Goal: Task Accomplishment & Management: Manage account settings

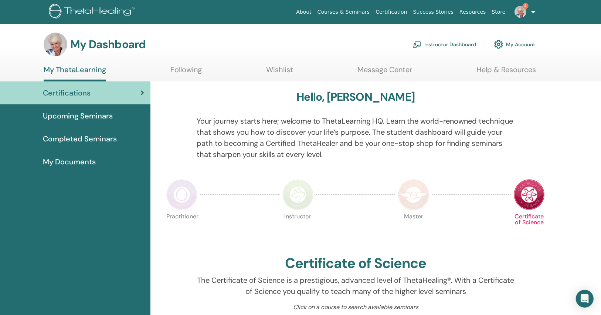
click at [432, 48] on link "Instructor Dashboard" at bounding box center [445, 44] width 64 height 16
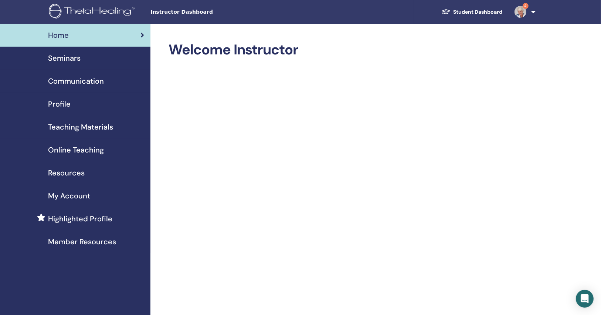
click at [523, 18] on link "4" at bounding box center [524, 12] width 30 height 24
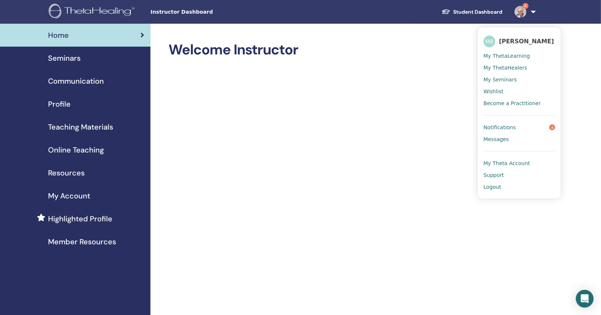
click at [498, 129] on span "Notifications" at bounding box center [500, 127] width 33 height 7
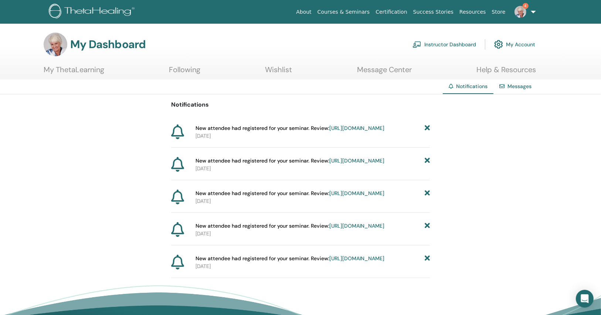
click at [427, 128] on icon at bounding box center [427, 128] width 5 height 8
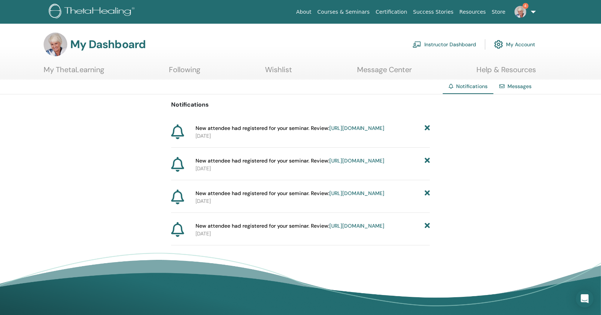
click at [427, 128] on icon at bounding box center [427, 128] width 5 height 8
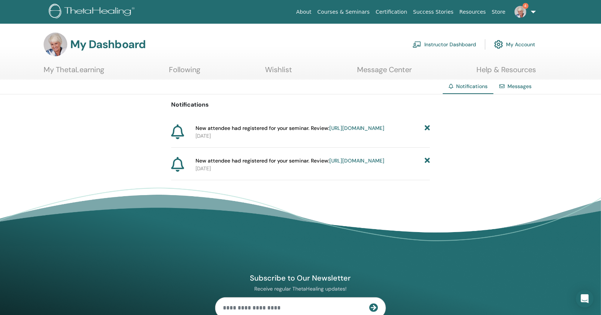
click at [425, 129] on icon at bounding box center [427, 128] width 5 height 8
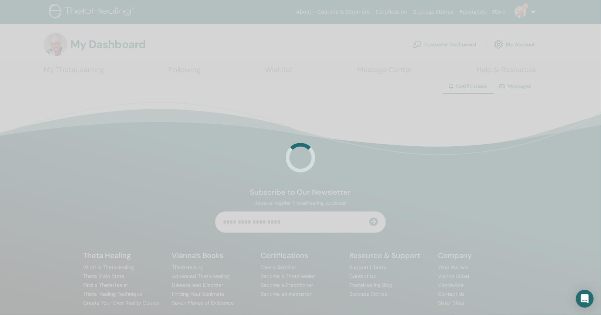
click at [425, 129] on div at bounding box center [300, 157] width 601 height 315
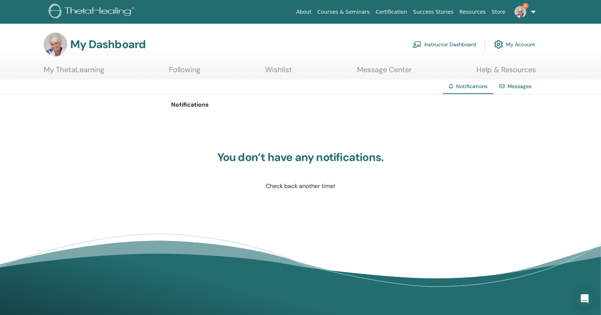
click at [425, 129] on div "You don’t have any notifications. Check back another time!" at bounding box center [300, 170] width 259 height 111
click at [423, 37] on link "Instructor Dashboard" at bounding box center [445, 44] width 64 height 16
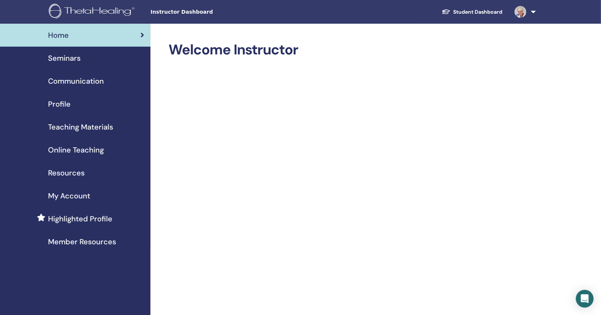
click at [57, 53] on span "Seminars" at bounding box center [64, 57] width 33 height 11
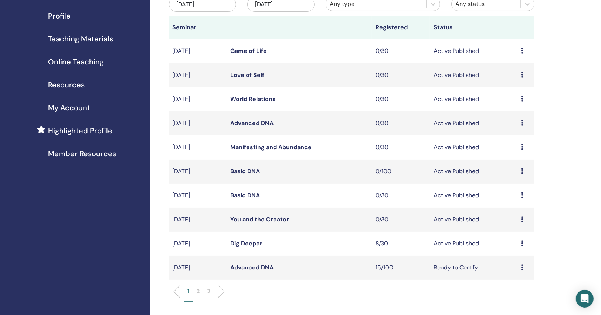
scroll to position [118, 0]
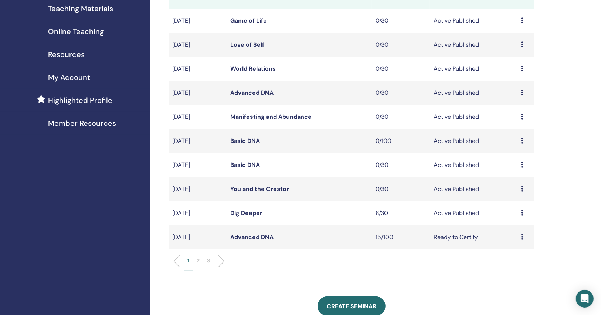
click at [256, 214] on link "Dig Deeper" at bounding box center [247, 213] width 32 height 8
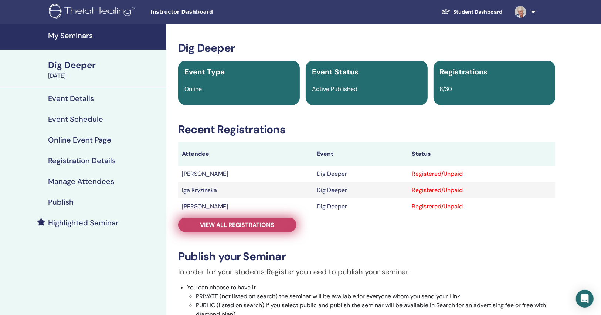
click at [274, 221] on span "View all registrations" at bounding box center [237, 225] width 74 height 8
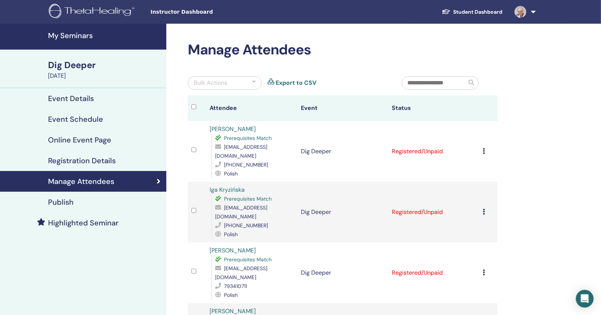
click at [484, 148] on icon at bounding box center [484, 151] width 2 height 6
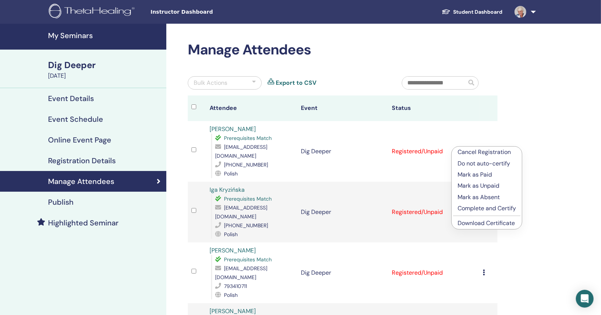
click at [473, 225] on link "Download Certificate" at bounding box center [486, 223] width 57 height 8
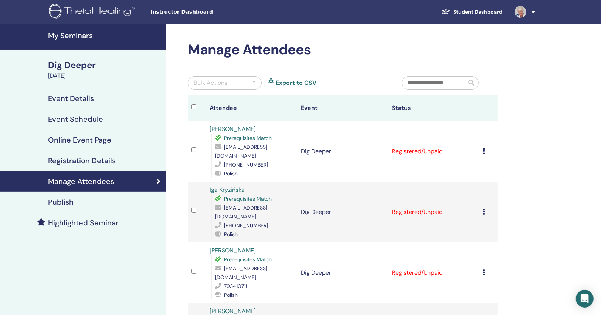
click at [267, 150] on span "agatathewriter@gmail.com" at bounding box center [241, 151] width 52 height 16
copy span "agatathewriter@gmail.com"
click at [248, 204] on span "iga.kryzinska@gmail.com" at bounding box center [241, 212] width 52 height 16
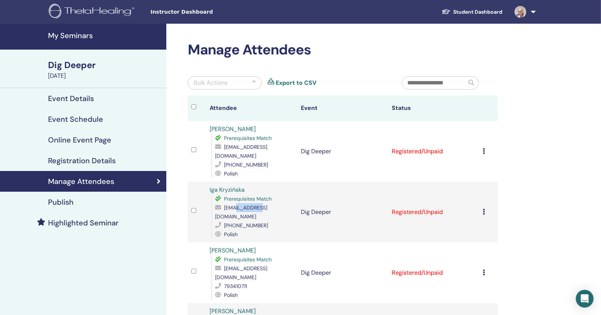
click at [248, 204] on span "iga.kryzinska@gmail.com" at bounding box center [241, 212] width 52 height 16
copy span "iga.kryzinska@gmail.com"
click at [484, 209] on icon at bounding box center [484, 212] width 2 height 6
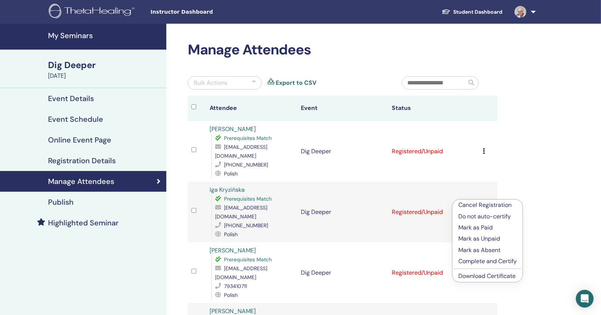
click at [477, 271] on li "Download Certificate" at bounding box center [488, 275] width 70 height 11
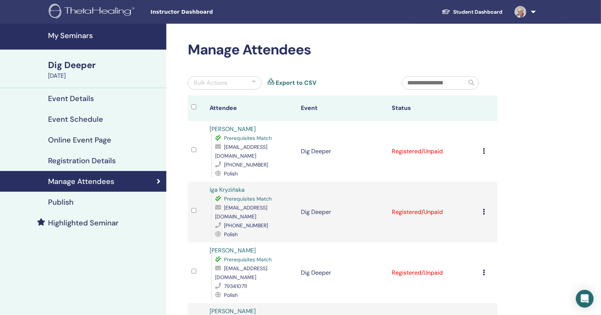
click at [484, 209] on icon at bounding box center [484, 212] width 2 height 6
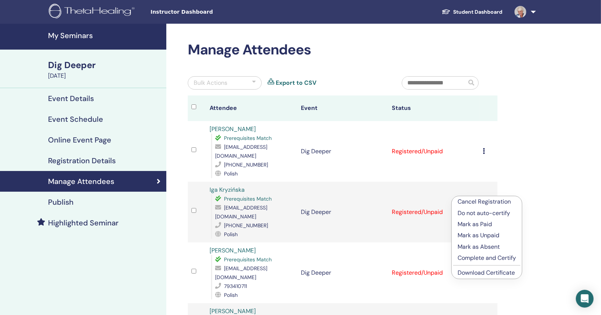
click at [466, 272] on link "Download Certificate" at bounding box center [486, 272] width 57 height 8
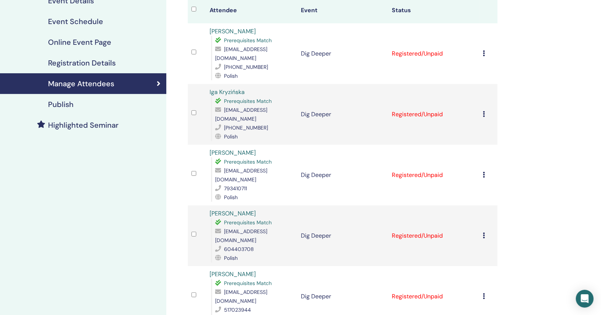
scroll to position [118, 0]
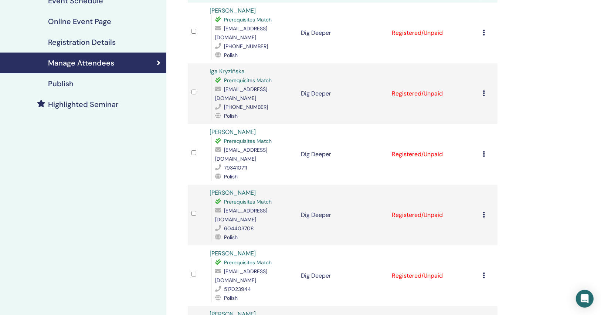
click at [266, 146] on span "matyszkiewicz_anna@o2.pl" at bounding box center [241, 154] width 52 height 16
drag, startPoint x: 266, startPoint y: 129, endPoint x: 282, endPoint y: 128, distance: 16.7
click at [266, 146] on span "matyszkiewicz_anna@o2.pl" at bounding box center [241, 154] width 52 height 16
copy span "matyszkiewicz_anna@o2.pl"
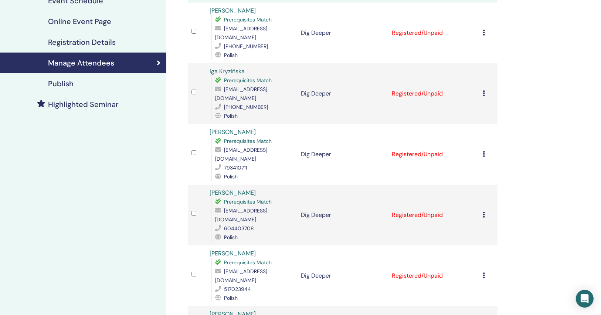
click at [484, 151] on icon at bounding box center [484, 154] width 2 height 6
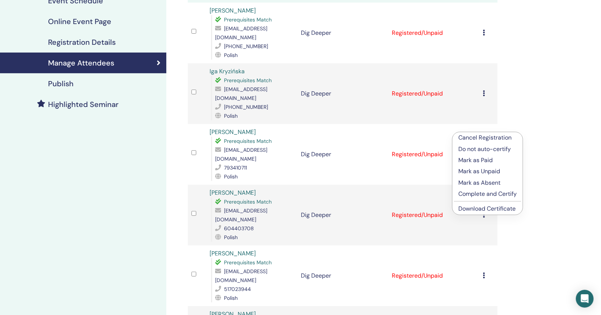
click at [467, 209] on link "Download Certificate" at bounding box center [486, 208] width 57 height 8
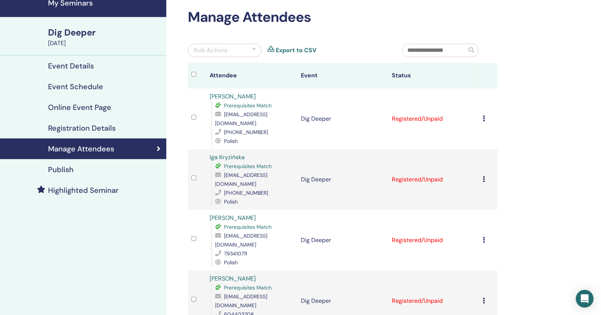
scroll to position [0, 0]
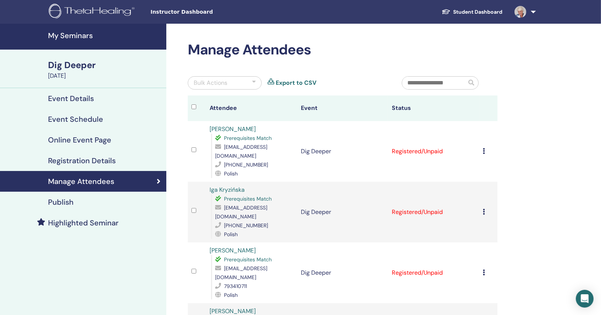
click at [483, 148] on icon at bounding box center [484, 151] width 2 height 6
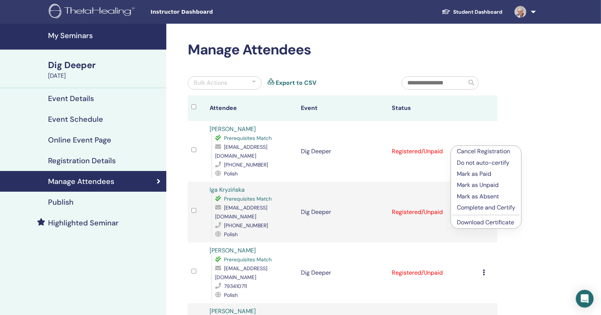
click at [493, 219] on link "Download Certificate" at bounding box center [485, 222] width 57 height 8
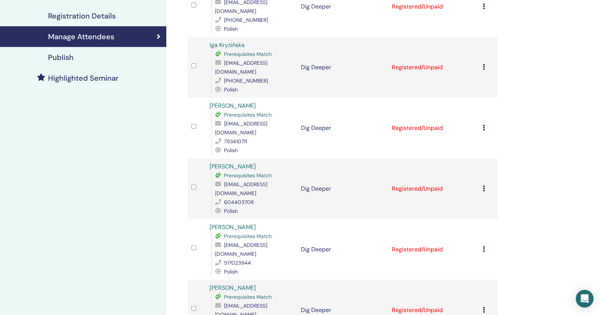
scroll to position [177, 0]
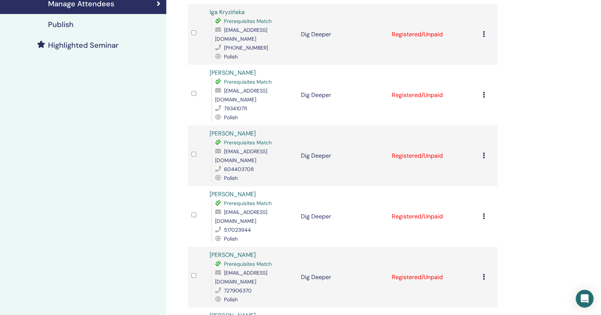
click at [262, 148] on span "brucjoanna@gmail.com" at bounding box center [241, 156] width 52 height 16
copy span "brucjoanna@gmail.com"
click at [485, 152] on icon at bounding box center [484, 155] width 2 height 6
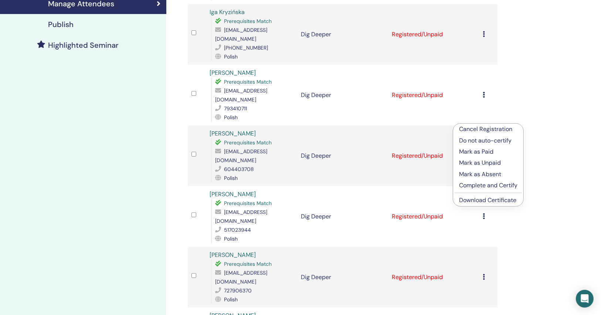
click at [468, 198] on link "Download Certificate" at bounding box center [487, 200] width 57 height 8
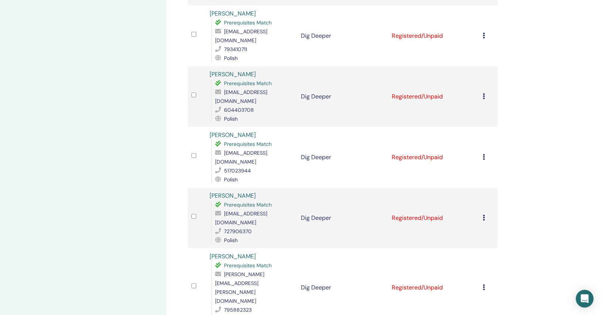
click at [259, 149] on span "ahajduk99@gmail.com" at bounding box center [241, 157] width 52 height 16
copy span "ahajduk99@gmail.com"
click at [482, 127] on td "Cancel Registration Do not auto-certify Mark as Paid Mark as Unpaid Mark as Abs…" at bounding box center [488, 157] width 18 height 61
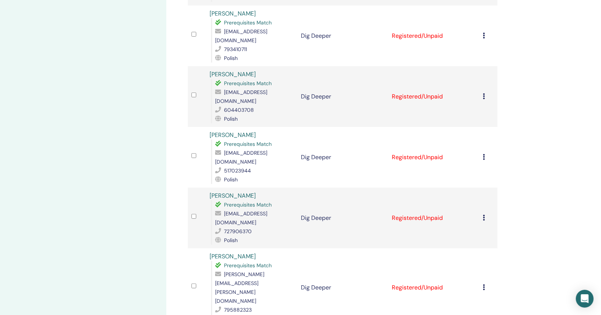
click at [482, 127] on td "Cancel Registration Do not auto-certify Mark as Paid Mark as Unpaid Mark as Abs…" at bounding box center [488, 157] width 18 height 61
click at [484, 153] on div "Cancel Registration Do not auto-certify Mark as Paid Mark as Unpaid Mark as Abs…" at bounding box center [488, 157] width 11 height 9
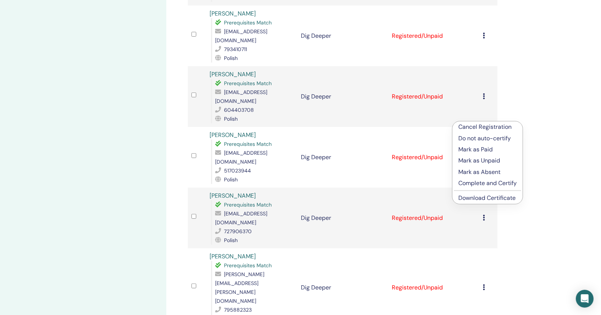
click at [462, 199] on link "Download Certificate" at bounding box center [486, 198] width 57 height 8
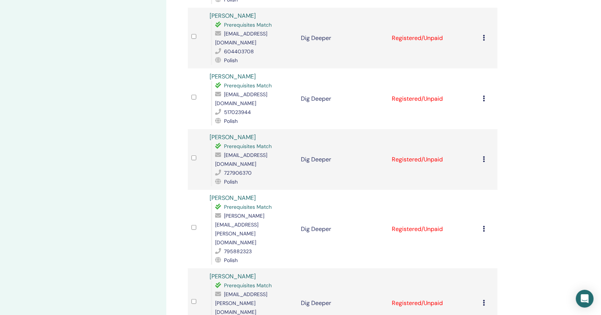
scroll to position [296, 0]
click at [261, 151] on span "kasia.blukacz@wp.pl" at bounding box center [241, 159] width 52 height 16
drag, startPoint x: 261, startPoint y: 111, endPoint x: 380, endPoint y: 112, distance: 119.1
click at [262, 151] on span "kasia.blukacz@wp.pl" at bounding box center [241, 159] width 52 height 16
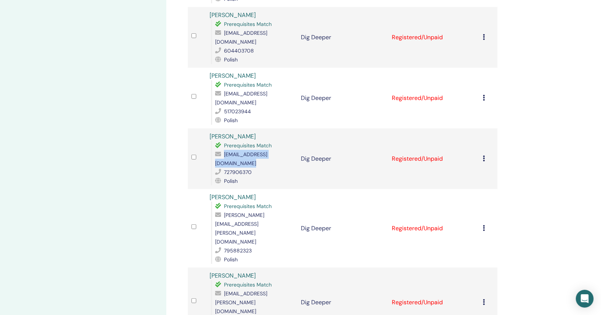
copy span "kasia.blukacz@wp.pl"
click at [483, 155] on icon at bounding box center [484, 158] width 2 height 6
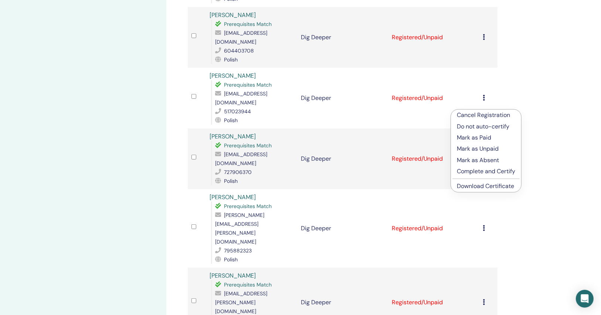
click at [473, 187] on link "Download Certificate" at bounding box center [485, 186] width 57 height 8
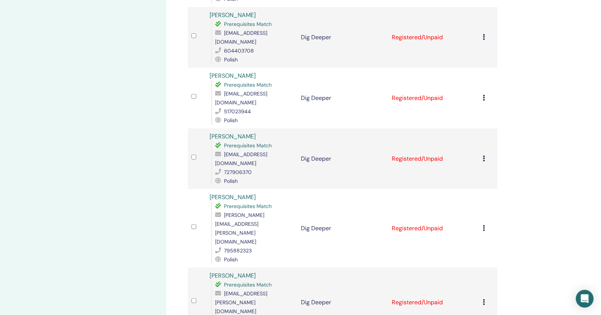
click at [237, 201] on div "Prerequisites Match mazur.agnieszka@hotmail.com 795882323 Polish" at bounding box center [252, 232] width 82 height 62
click at [237, 210] on div "mazur.agnieszka@hotmail.com" at bounding box center [254, 227] width 78 height 35
click at [236, 211] on span "mazur.agnieszka@hotmail.com" at bounding box center [239, 227] width 49 height 33
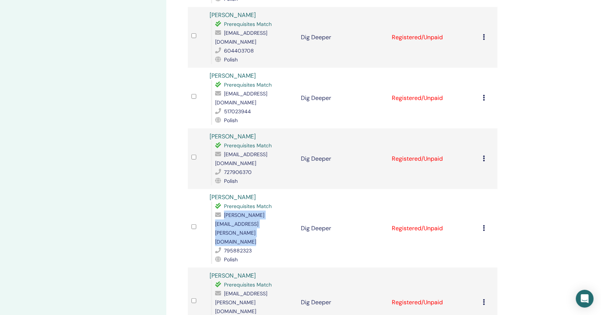
click at [236, 211] on span "mazur.agnieszka@hotmail.com" at bounding box center [239, 227] width 49 height 33
click at [484, 225] on icon at bounding box center [484, 228] width 2 height 6
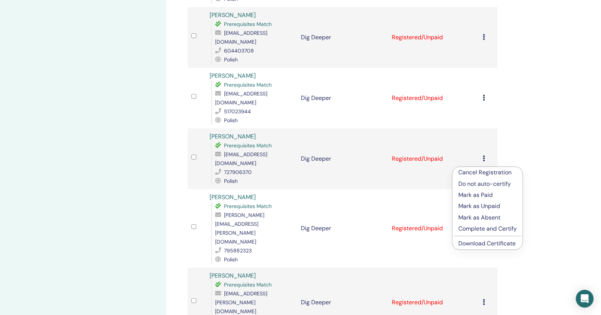
click at [478, 246] on link "Download Certificate" at bounding box center [486, 243] width 57 height 8
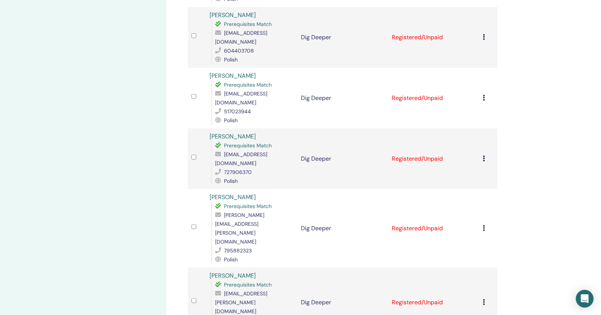
click at [254, 211] on span "mazur.agnieszka@hotmail.com" at bounding box center [239, 227] width 49 height 33
copy span "mazur.agnieszka@hotmail.com"
click at [484, 299] on icon at bounding box center [484, 302] width 2 height 6
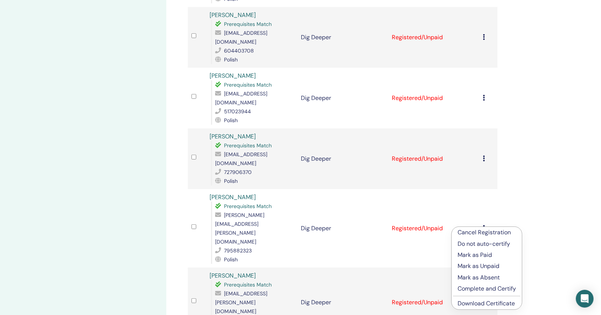
click at [481, 303] on link "Download Certificate" at bounding box center [486, 303] width 57 height 8
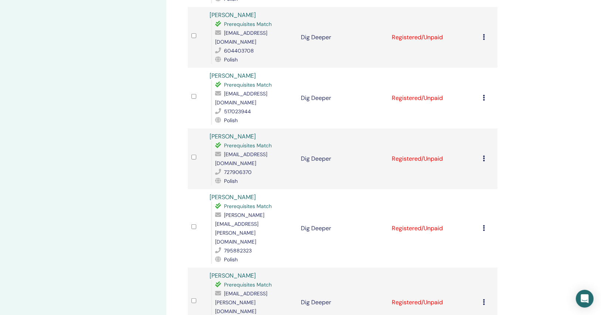
click at [267, 290] on span "damian.bochnak.wrk@gmail.com" at bounding box center [241, 302] width 52 height 24
copy span "damian.bochnak.wrk@gmail.com"
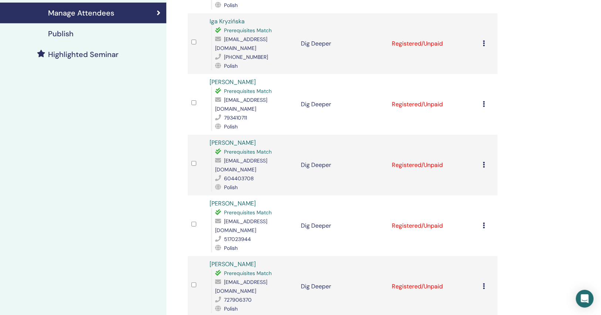
scroll to position [0, 0]
